Goal: Task Accomplishment & Management: Use online tool/utility

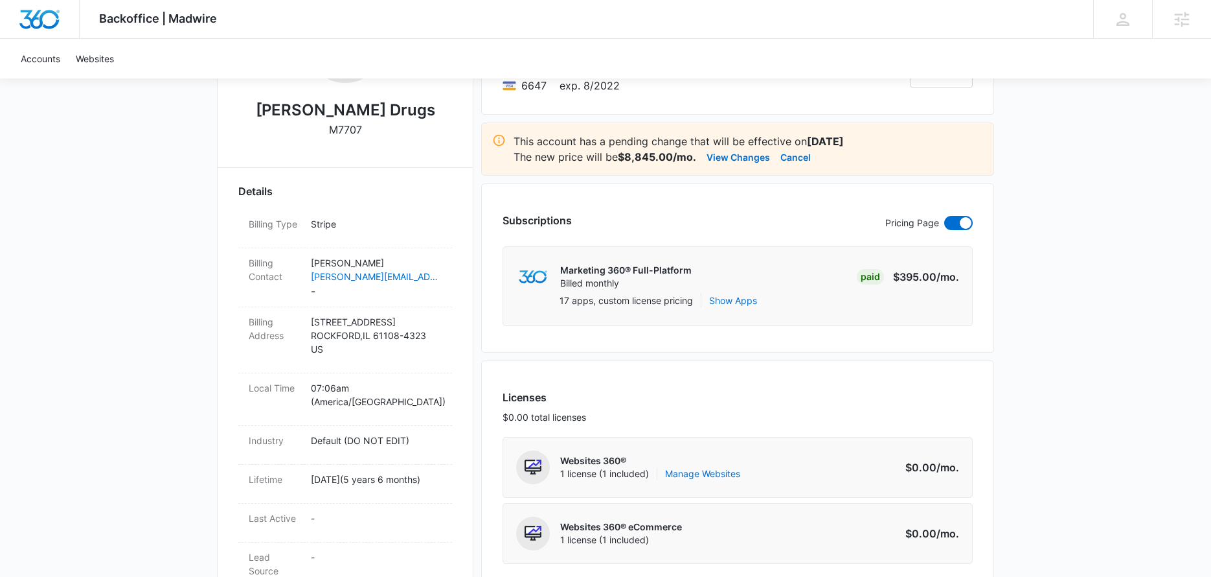
scroll to position [277, 0]
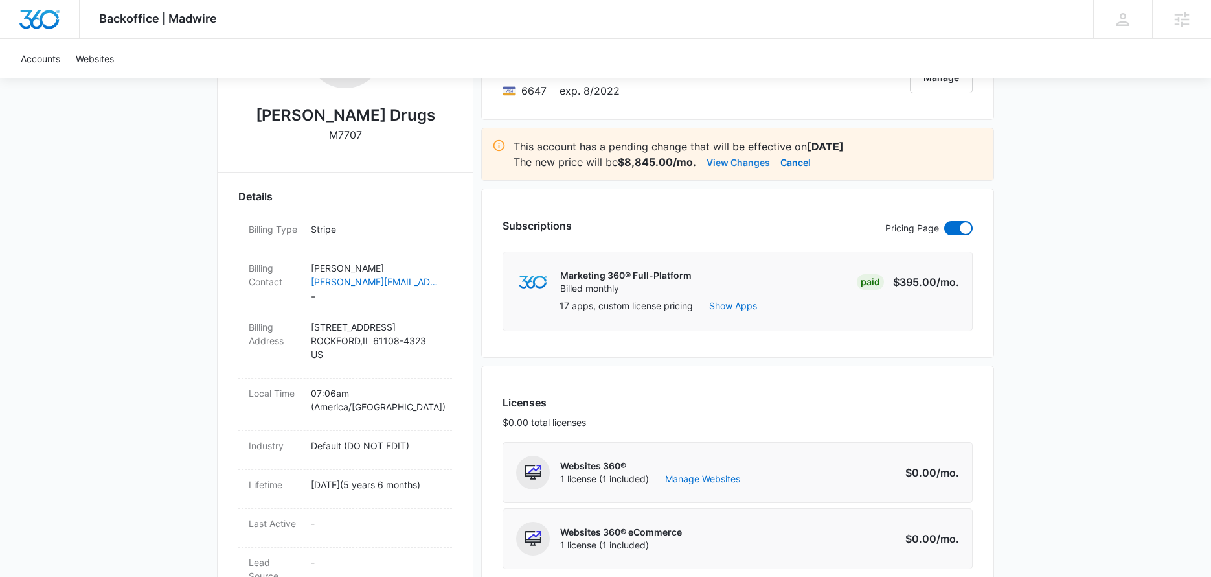
click at [745, 163] on button "View Changes" at bounding box center [738, 162] width 63 height 16
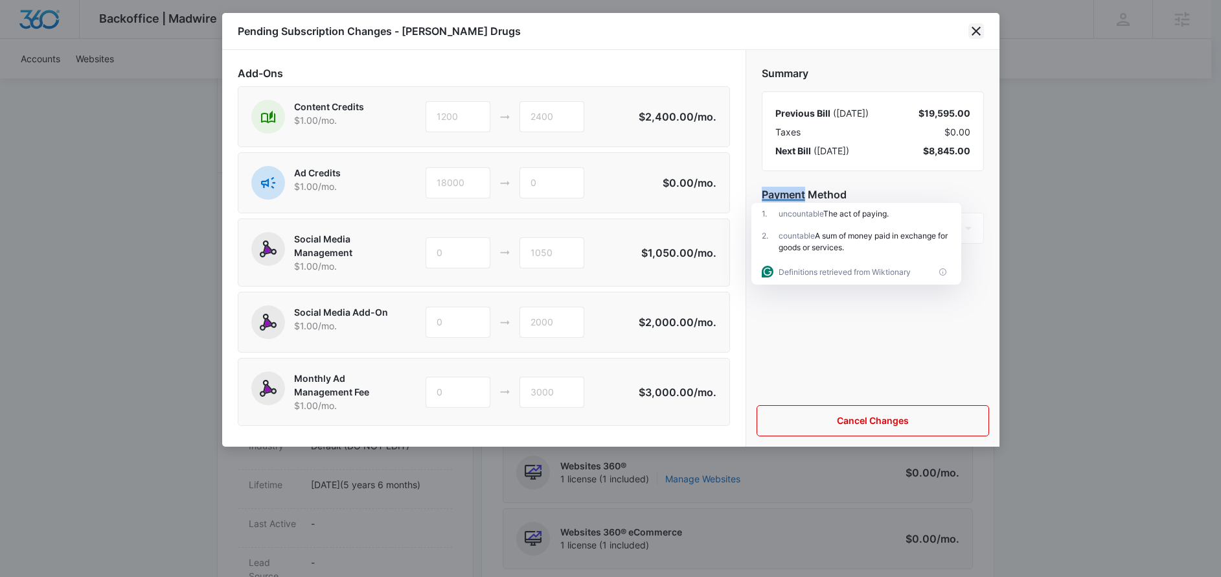
click at [969, 32] on icon "close" at bounding box center [977, 31] width 16 height 16
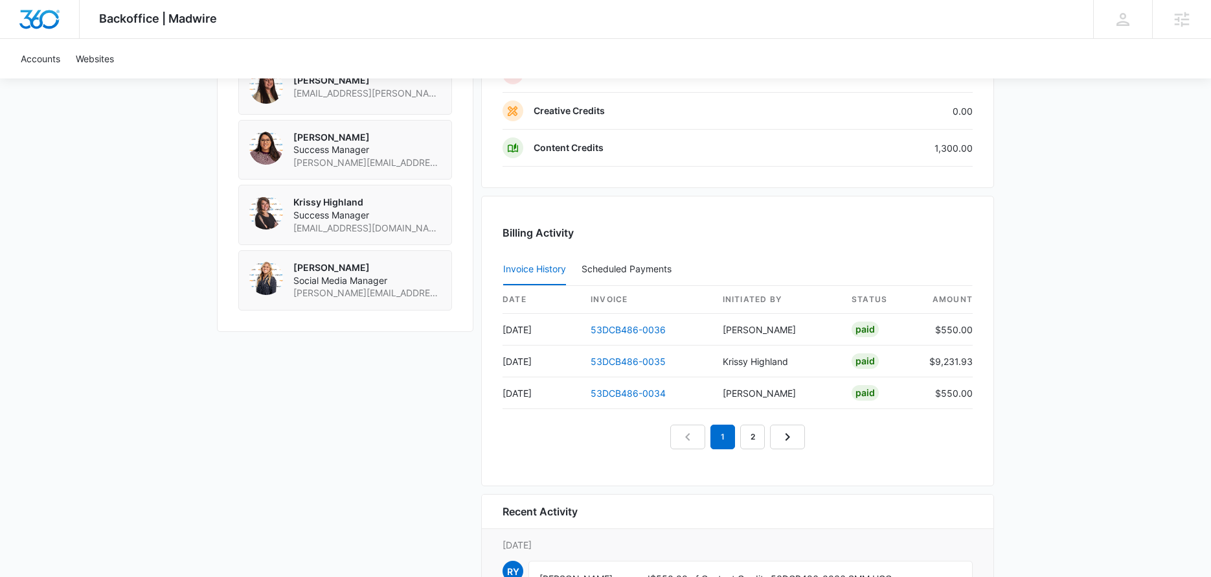
scroll to position [1156, 0]
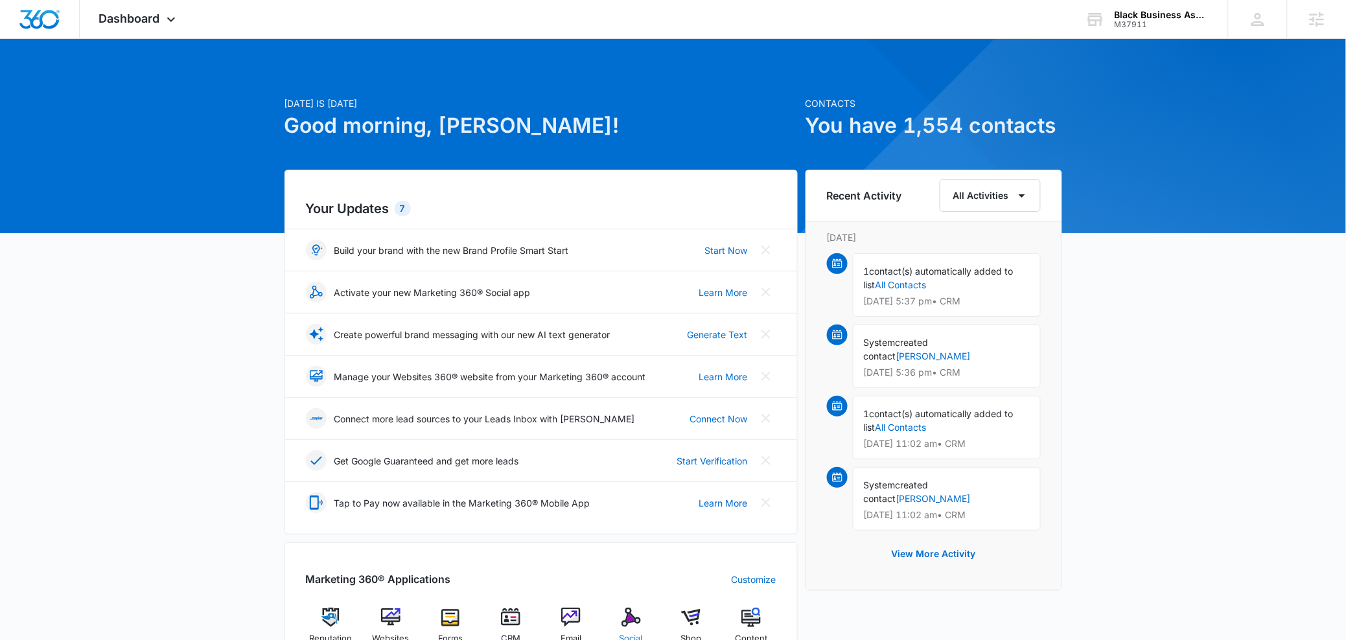
click at [638, 615] on img at bounding box center [630, 617] width 19 height 19
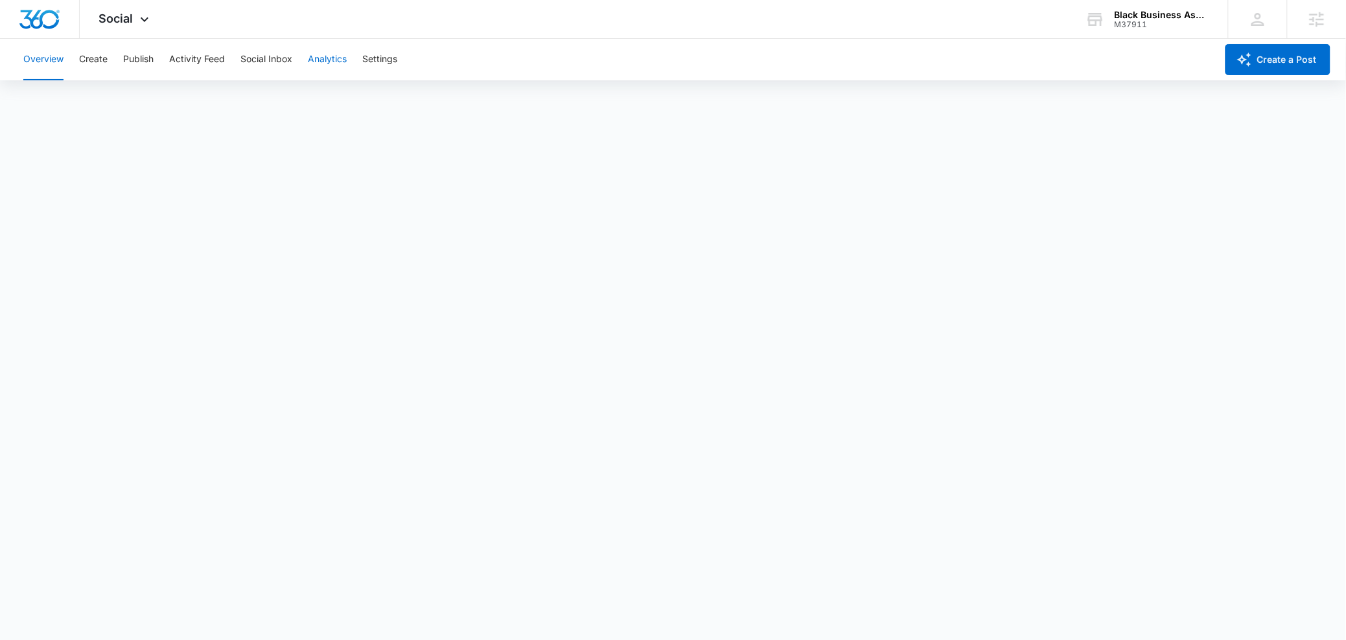
click at [317, 56] on button "Analytics" at bounding box center [327, 59] width 39 height 41
click at [126, 57] on button "Publish" at bounding box center [138, 59] width 30 height 41
click at [95, 59] on button "Create" at bounding box center [93, 59] width 29 height 41
